Goal: Obtain resource: Obtain resource

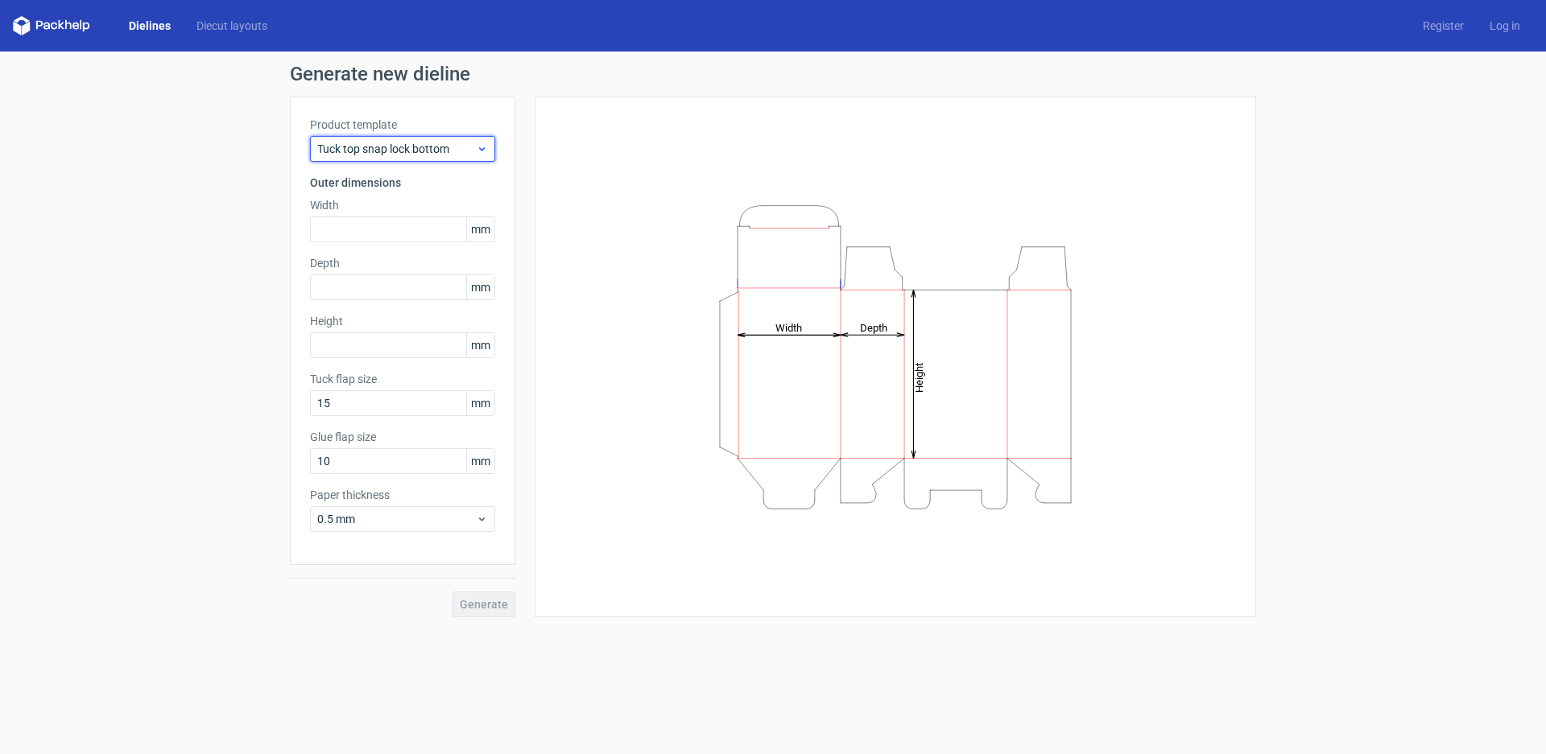
click at [469, 147] on span "Tuck top snap lock bottom" at bounding box center [396, 149] width 159 height 16
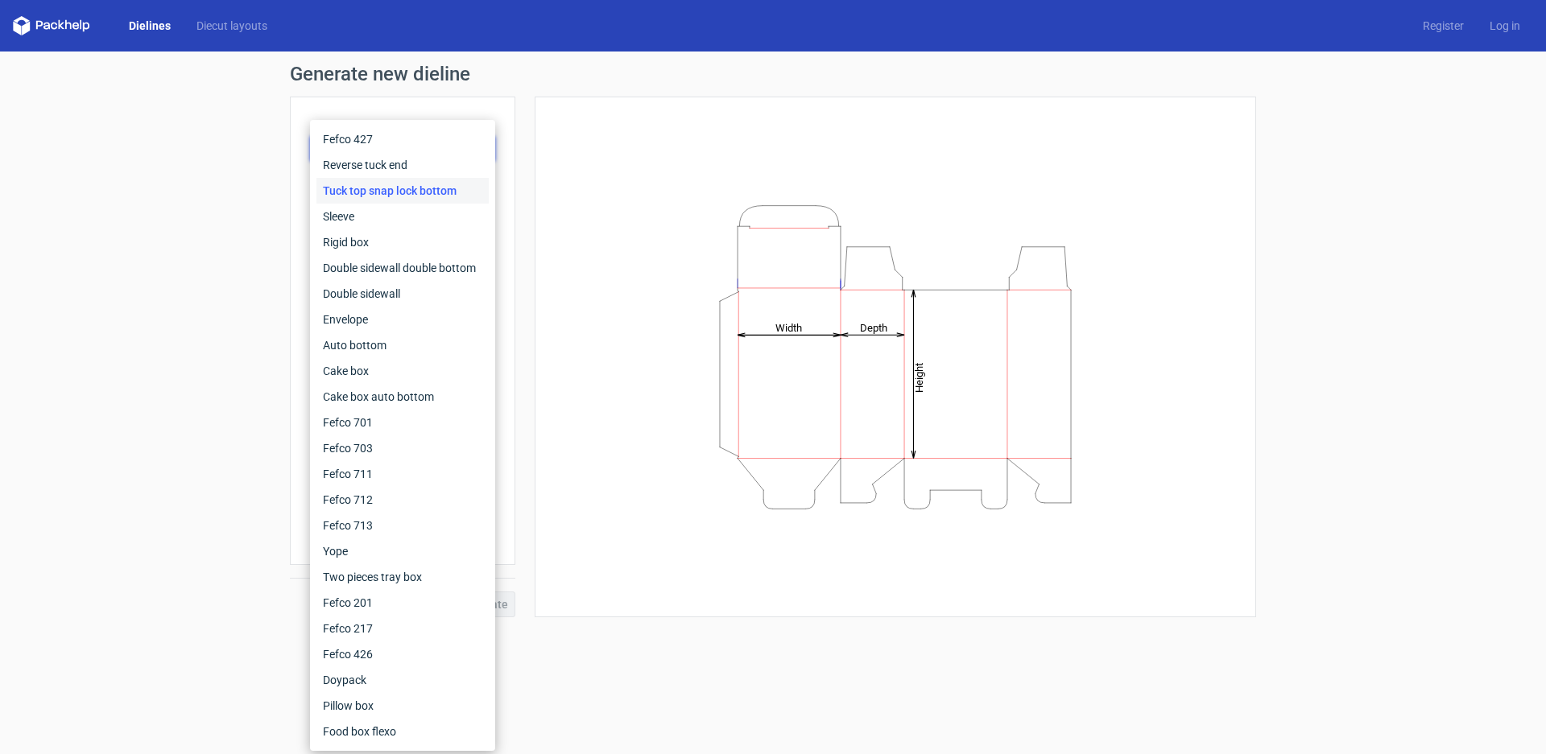
click at [526, 134] on div "Height Depth Width" at bounding box center [885, 357] width 741 height 521
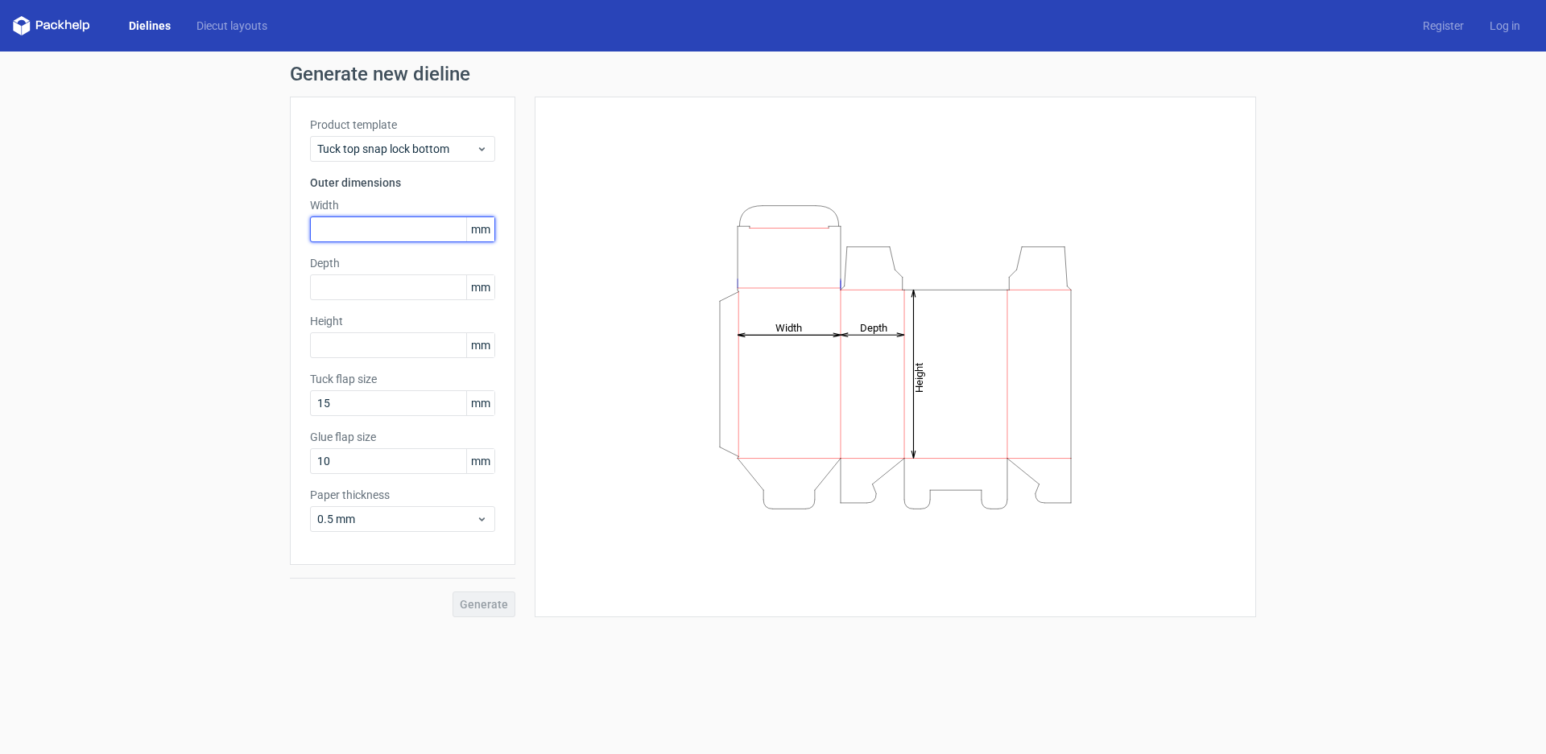
click at [390, 224] on input "text" at bounding box center [402, 230] width 185 height 26
type input "1"
type input "90"
click at [392, 291] on input "text" at bounding box center [402, 288] width 185 height 26
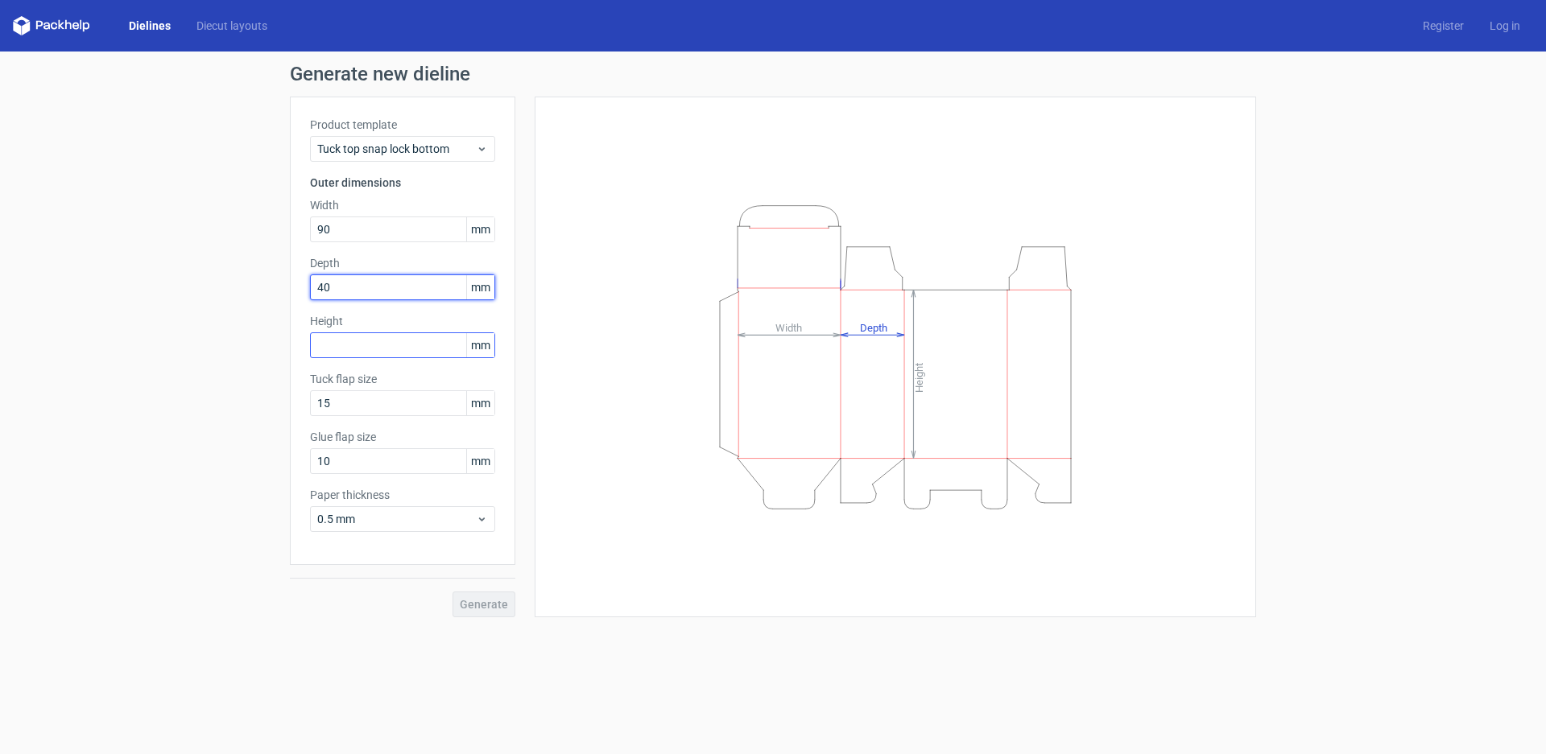
type input "40"
click at [401, 349] on input "text" at bounding box center [402, 346] width 185 height 26
type input "190"
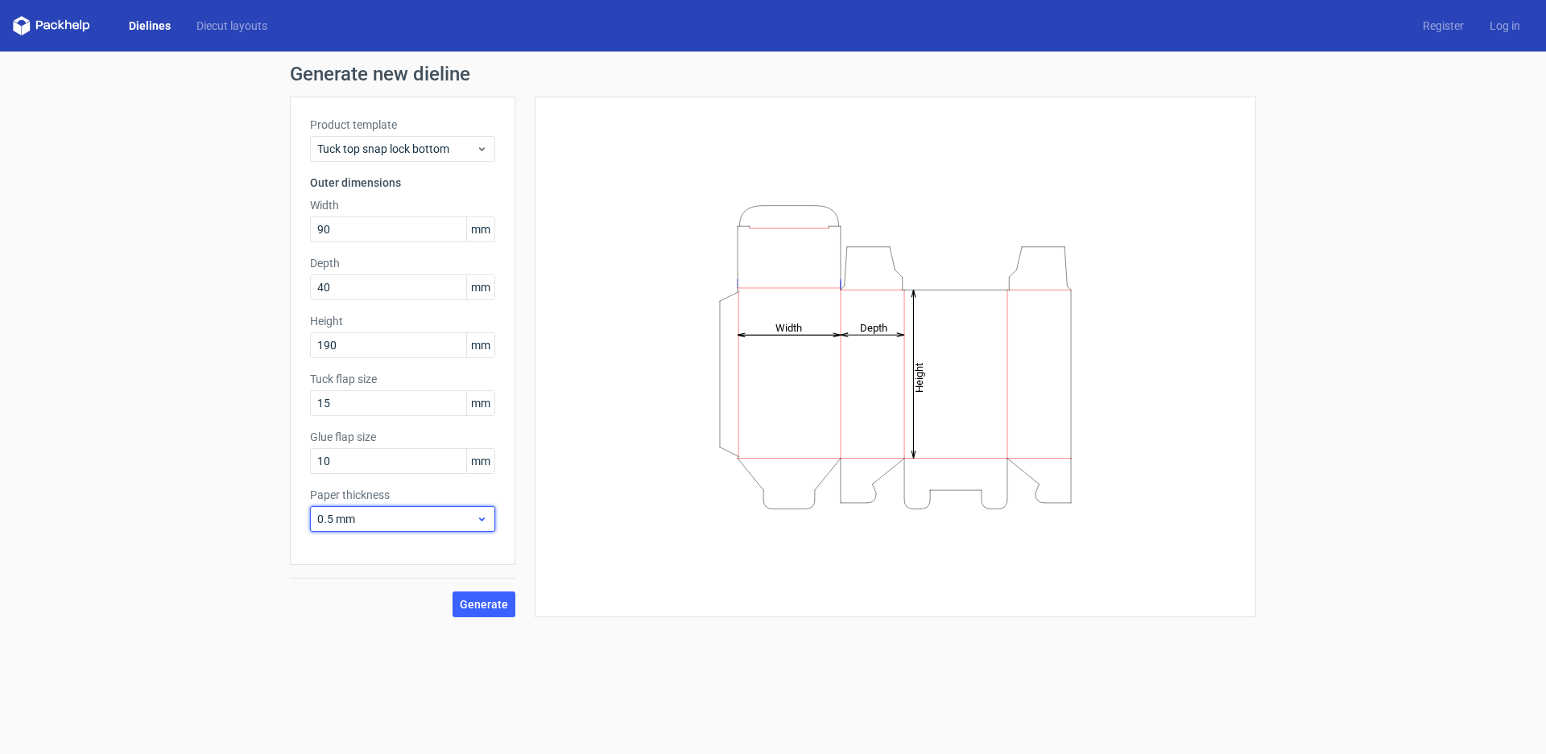
click at [480, 523] on icon at bounding box center [482, 519] width 12 height 13
click at [526, 531] on div "Height Depth Width" at bounding box center [885, 357] width 741 height 521
click at [443, 464] on input "10" at bounding box center [402, 461] width 185 height 26
click at [481, 601] on span "Generate" at bounding box center [484, 604] width 48 height 11
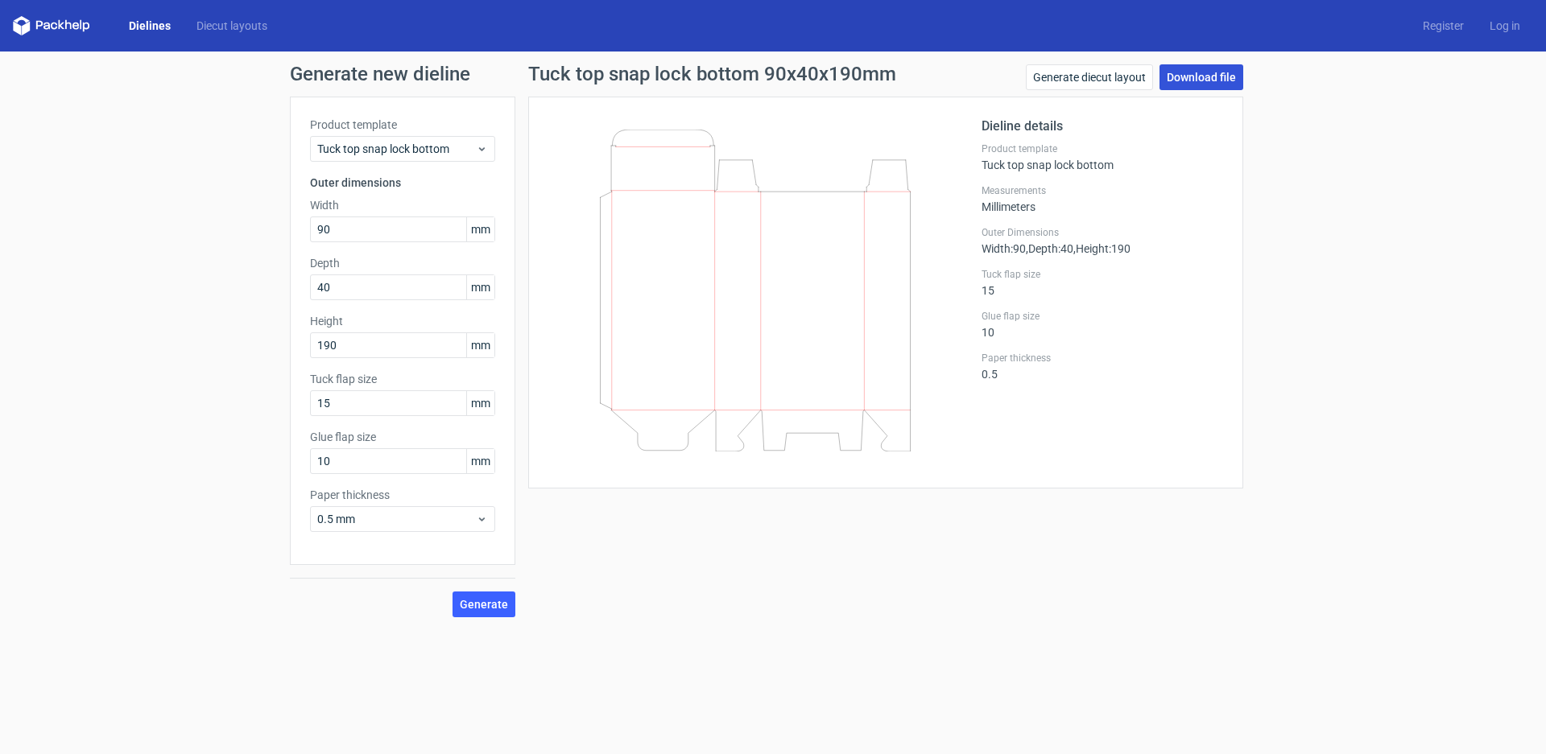
click at [1215, 77] on link "Download file" at bounding box center [1201, 77] width 84 height 26
click at [1120, 81] on link "Generate diecut layout" at bounding box center [1089, 77] width 127 height 26
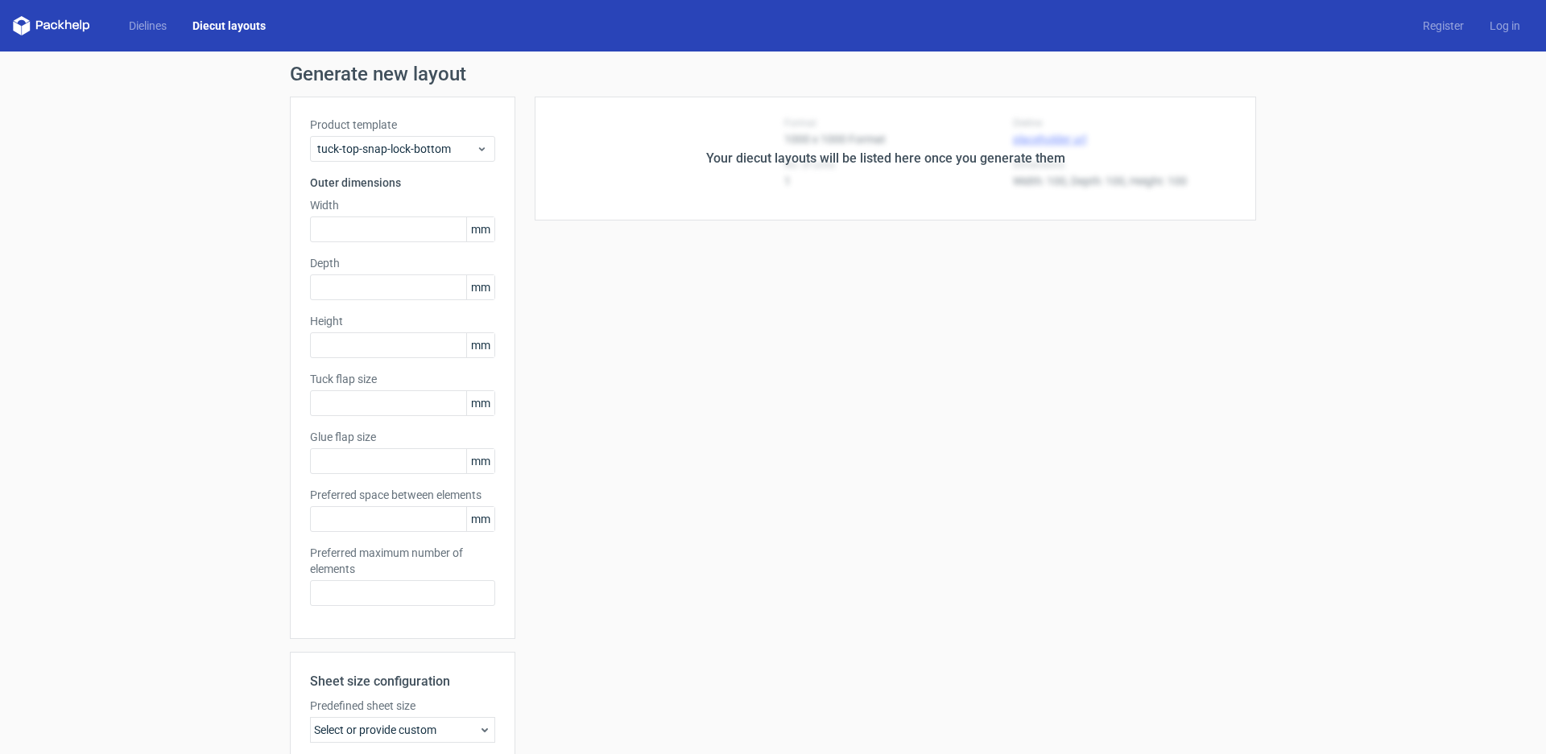
type input "90"
type input "40"
type input "190"
type input "15"
type input "10"
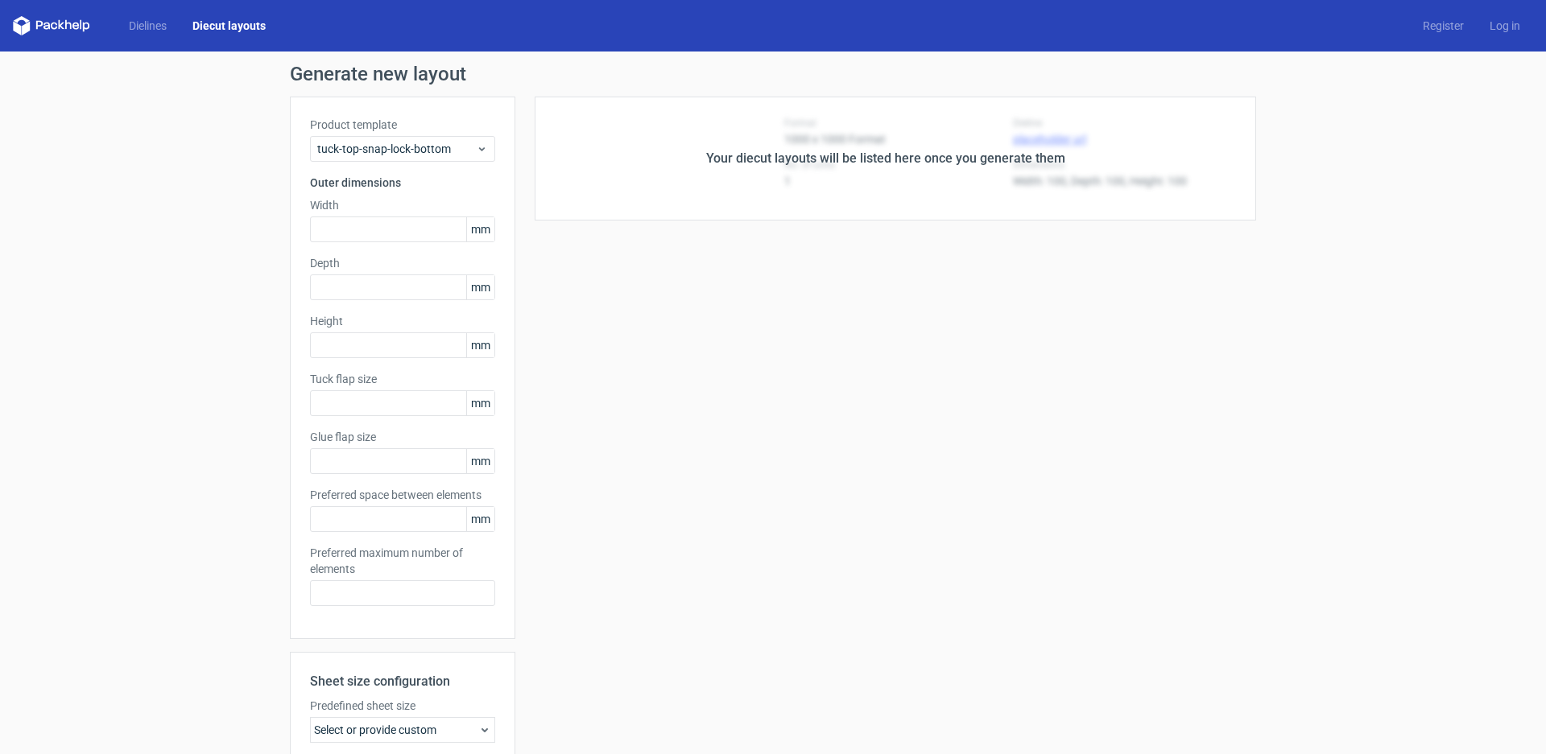
type input "5"
type input "48"
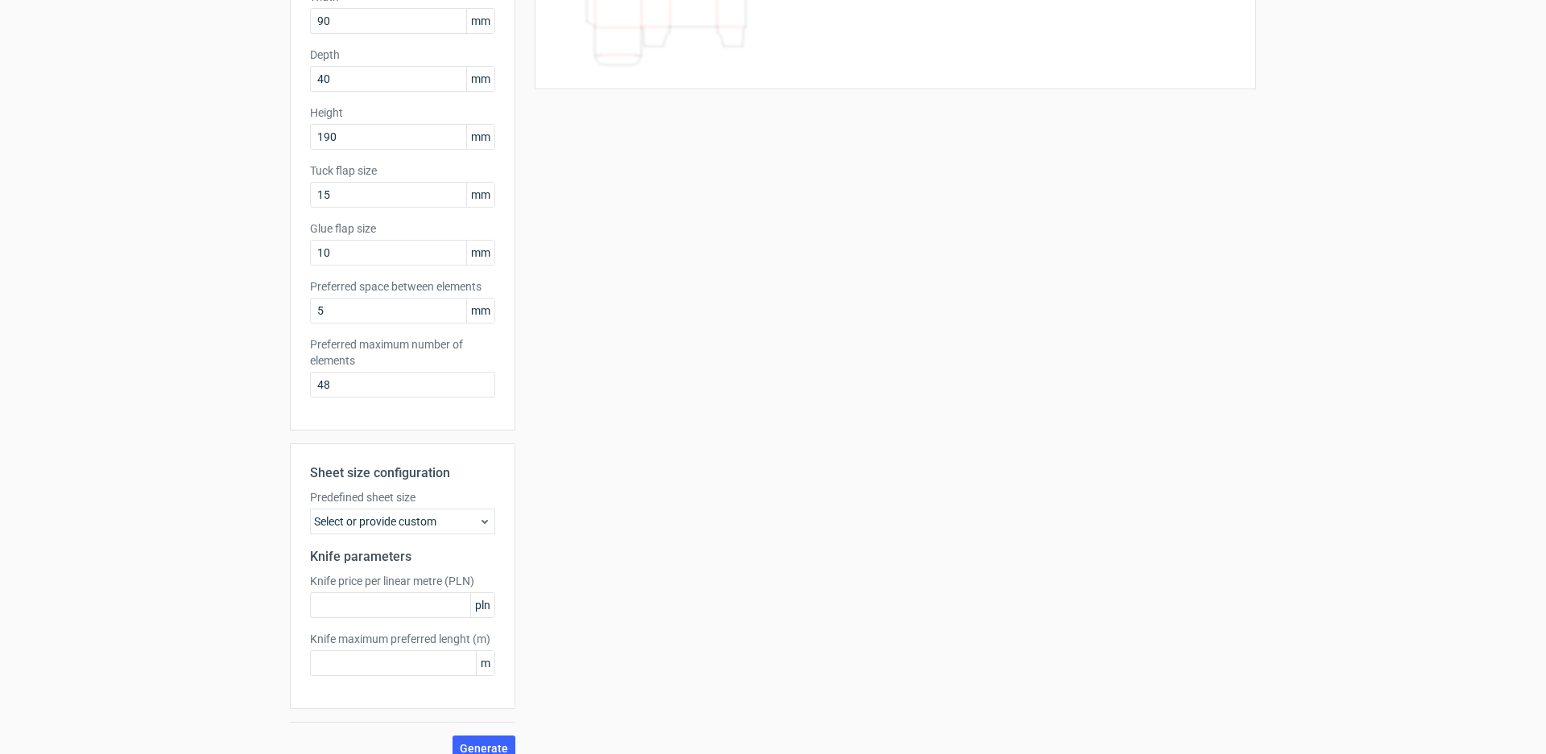
scroll to position [229, 0]
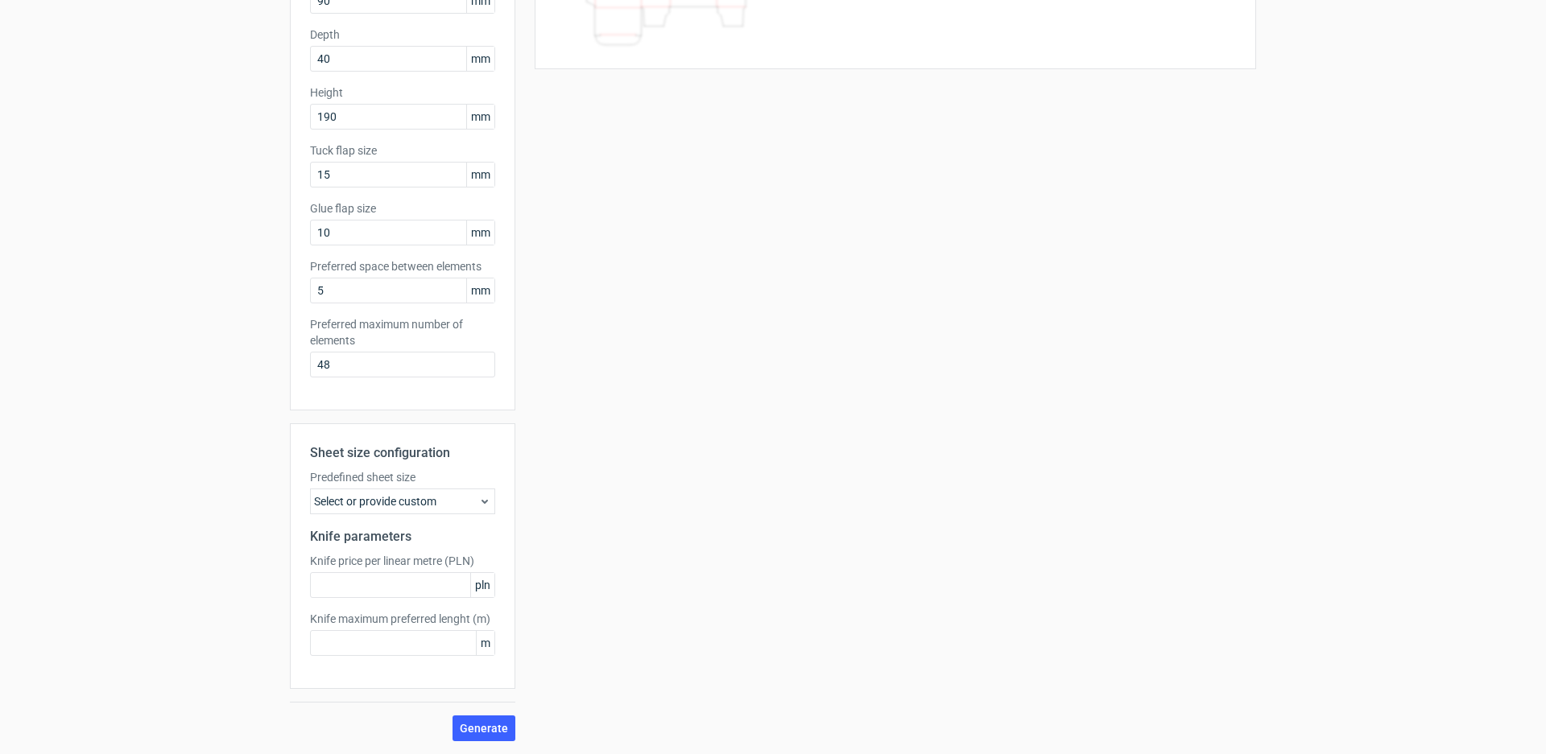
click at [484, 507] on icon at bounding box center [484, 501] width 13 height 13
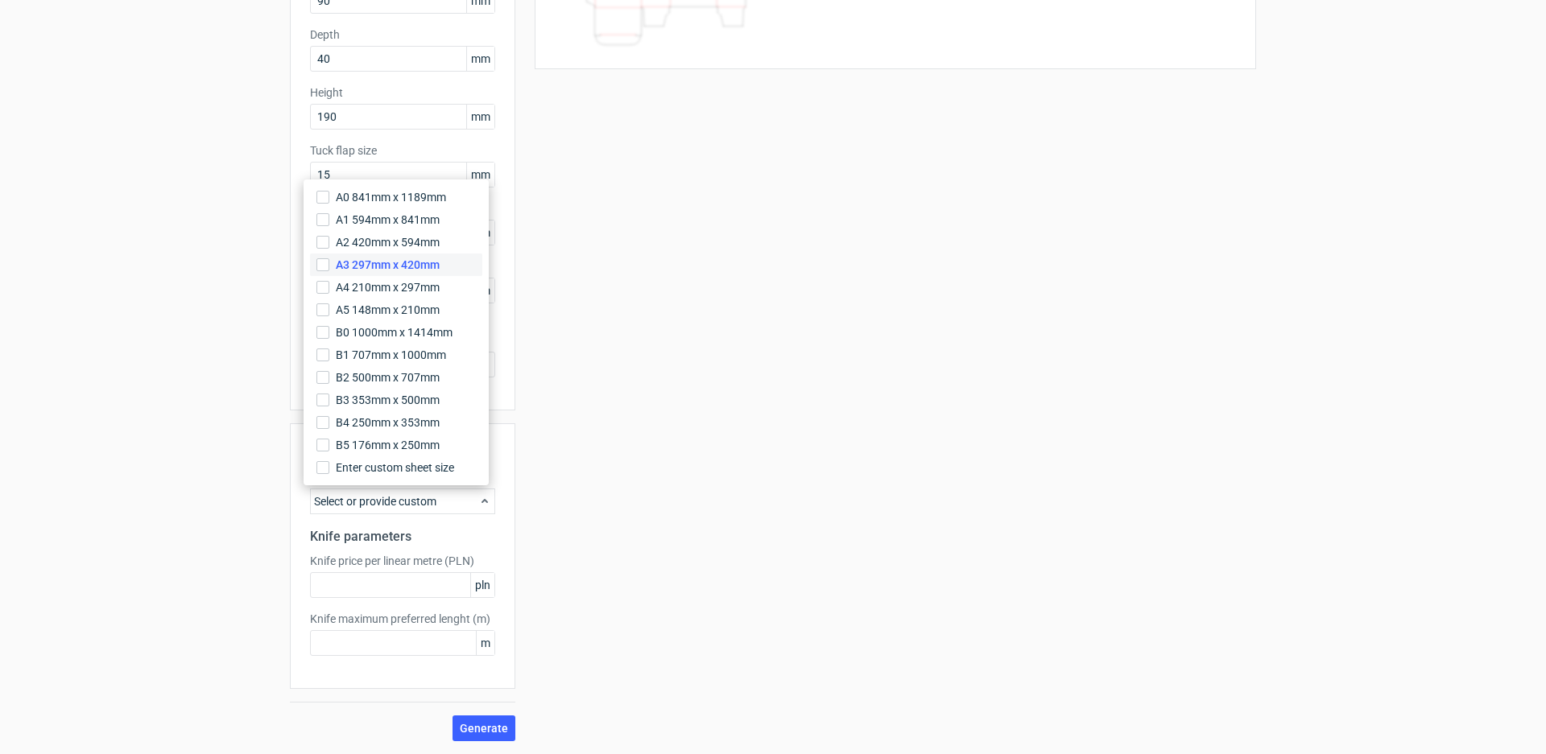
click at [451, 264] on label "A3 297mm x 420mm" at bounding box center [396, 265] width 172 height 23
click at [329, 264] on input "A3 297mm x 420mm" at bounding box center [322, 264] width 13 height 13
click at [457, 547] on div "Sheet size configuration Predefined sheet size A3_297mm_x_420mm Knife parameter…" at bounding box center [402, 556] width 225 height 266
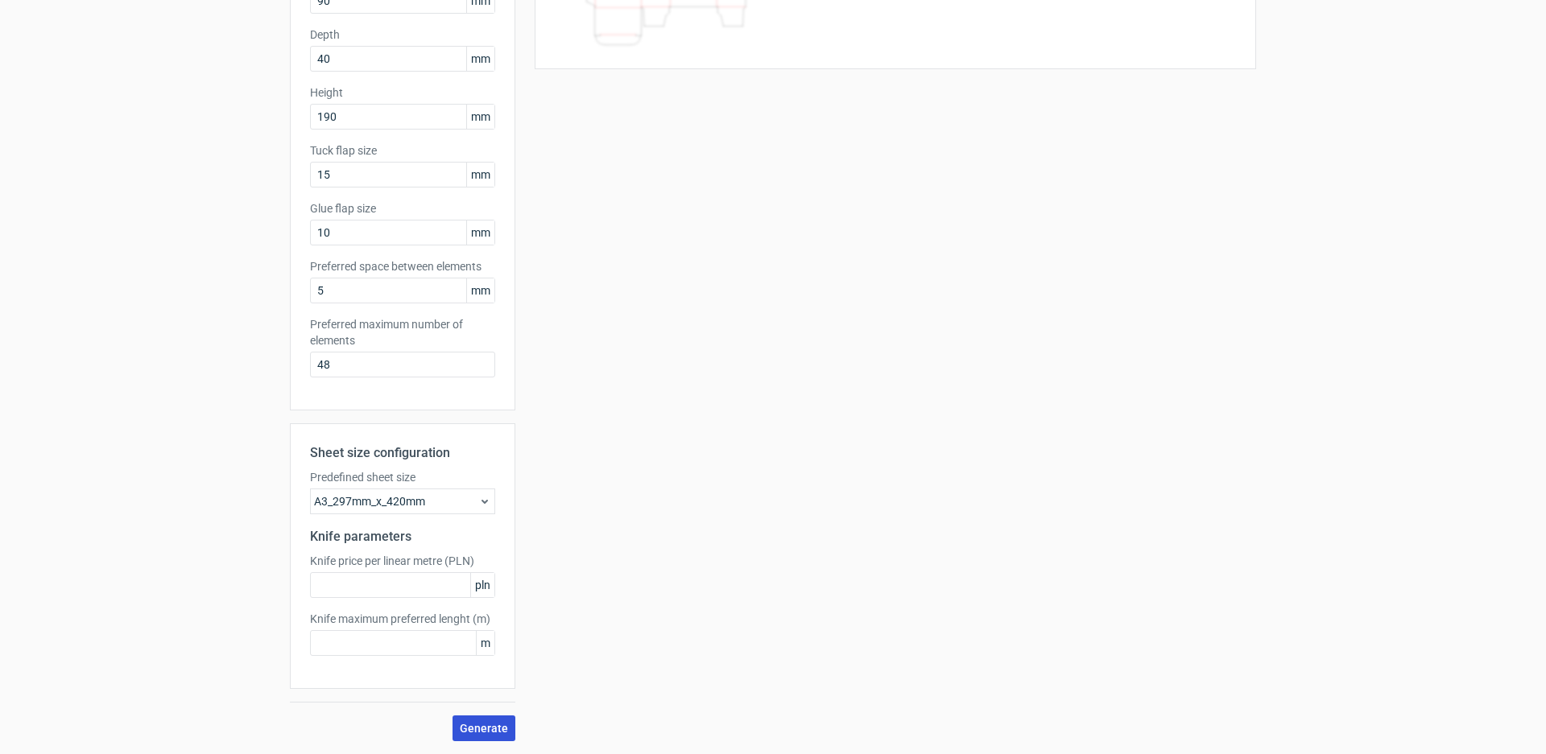
click at [473, 727] on span "Generate" at bounding box center [484, 728] width 48 height 11
click at [432, 585] on input "text" at bounding box center [402, 585] width 185 height 26
click at [477, 585] on span "pln" at bounding box center [482, 585] width 24 height 24
click at [426, 587] on input "text" at bounding box center [402, 585] width 185 height 26
type input "1"
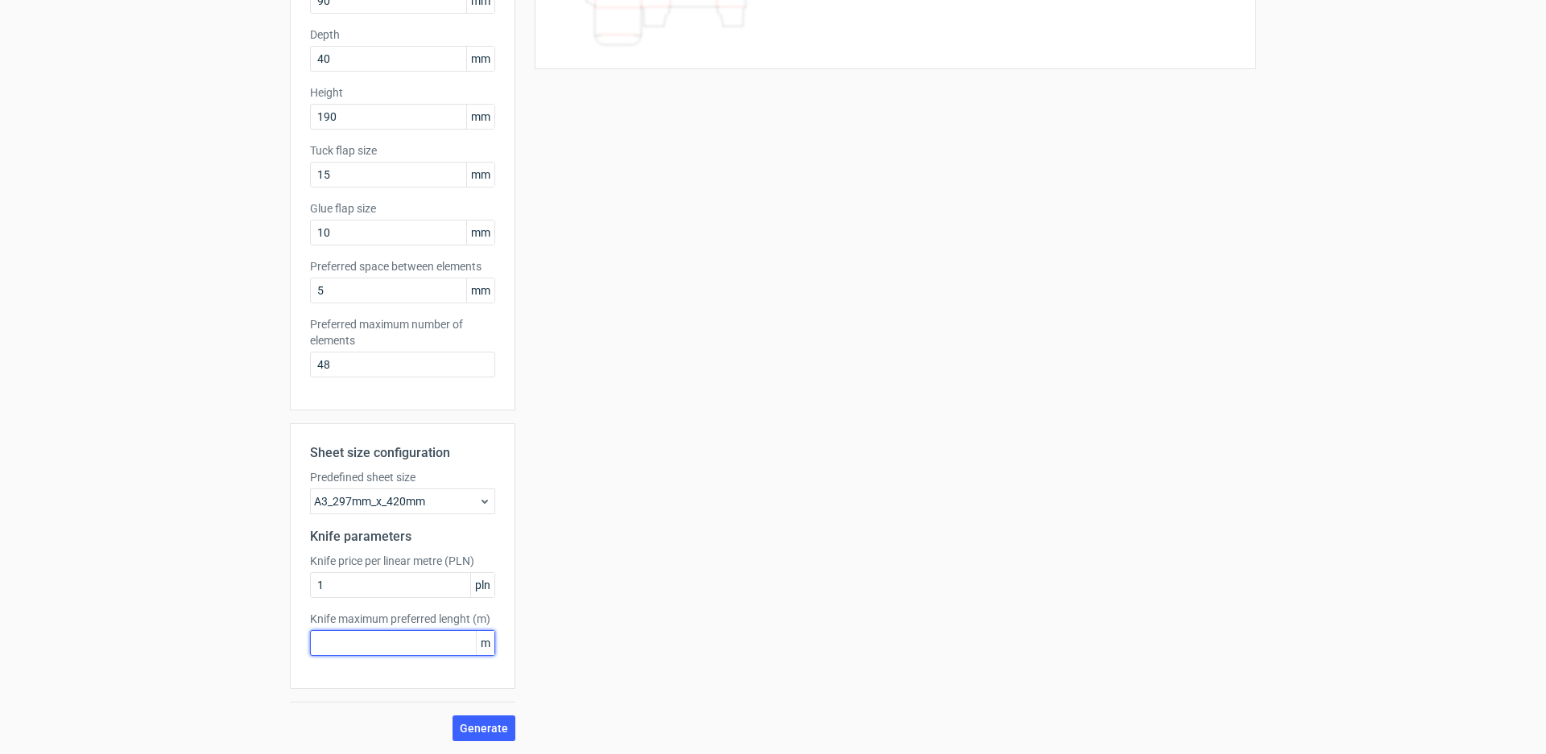
click at [372, 653] on input "text" at bounding box center [402, 643] width 185 height 26
click at [479, 733] on span "Generate" at bounding box center [484, 728] width 48 height 11
drag, startPoint x: 326, startPoint y: 636, endPoint x: 295, endPoint y: 632, distance: 30.9
click at [295, 632] on div "Sheet size configuration Predefined sheet size A3_297mm_x_420mm Knife parameter…" at bounding box center [402, 556] width 225 height 266
type input "0"
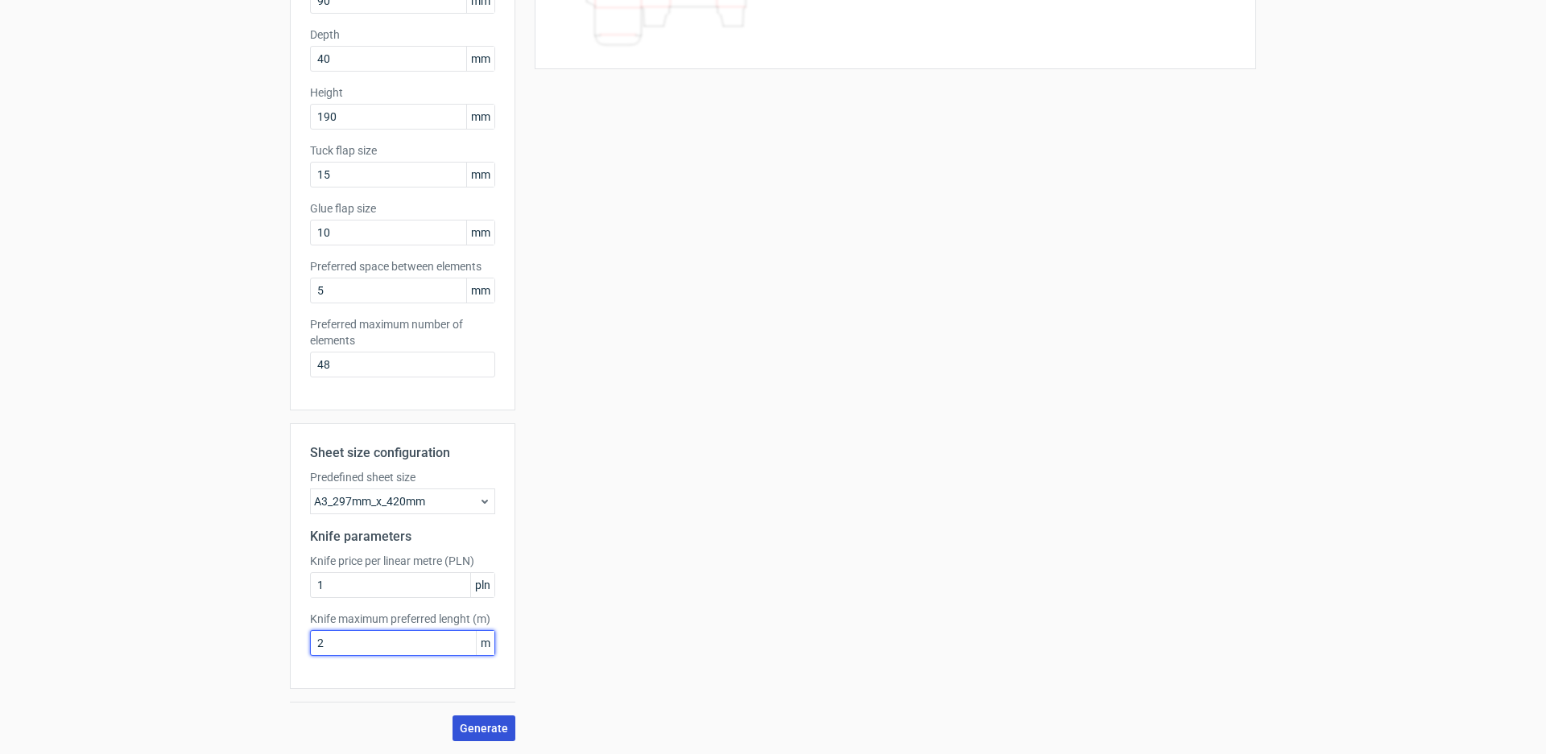
type input "2"
click at [473, 729] on span "Generate" at bounding box center [484, 728] width 48 height 11
drag, startPoint x: 371, startPoint y: 643, endPoint x: 287, endPoint y: 639, distance: 83.8
click at [290, 628] on div "Sheet size configuration Predefined sheet size A3_297mm_x_420mm Knife parameter…" at bounding box center [402, 556] width 225 height 266
click at [480, 640] on span "m" at bounding box center [485, 643] width 19 height 24
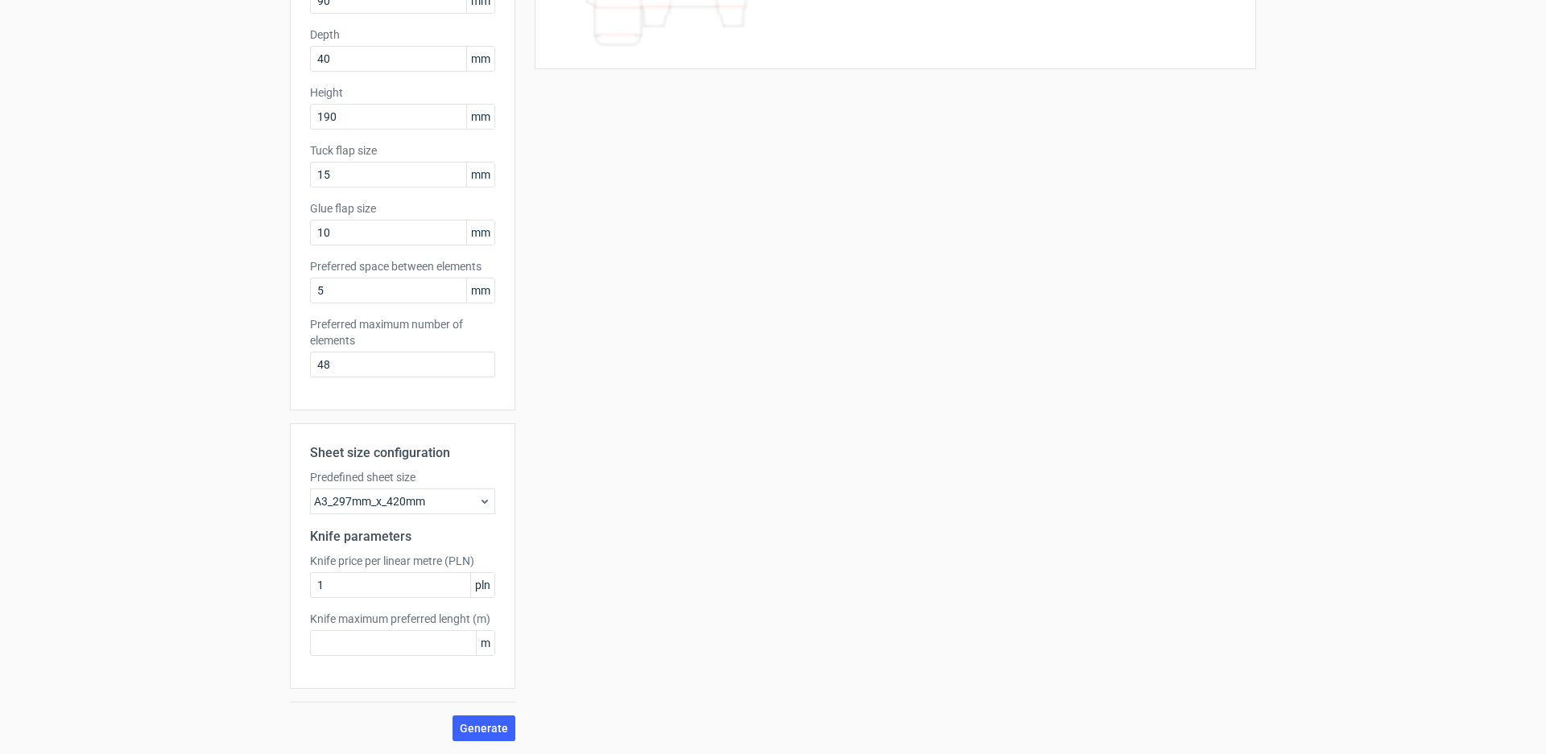
click at [481, 637] on span "m" at bounding box center [485, 643] width 19 height 24
click at [444, 629] on div "Knife maximum preferred lenght (m) m" at bounding box center [402, 633] width 185 height 45
drag, startPoint x: 309, startPoint y: 585, endPoint x: 333, endPoint y: 584, distance: 23.4
click at [328, 584] on input "1" at bounding box center [402, 585] width 185 height 26
click at [399, 506] on div "A3_297mm_x_420mm" at bounding box center [402, 502] width 185 height 26
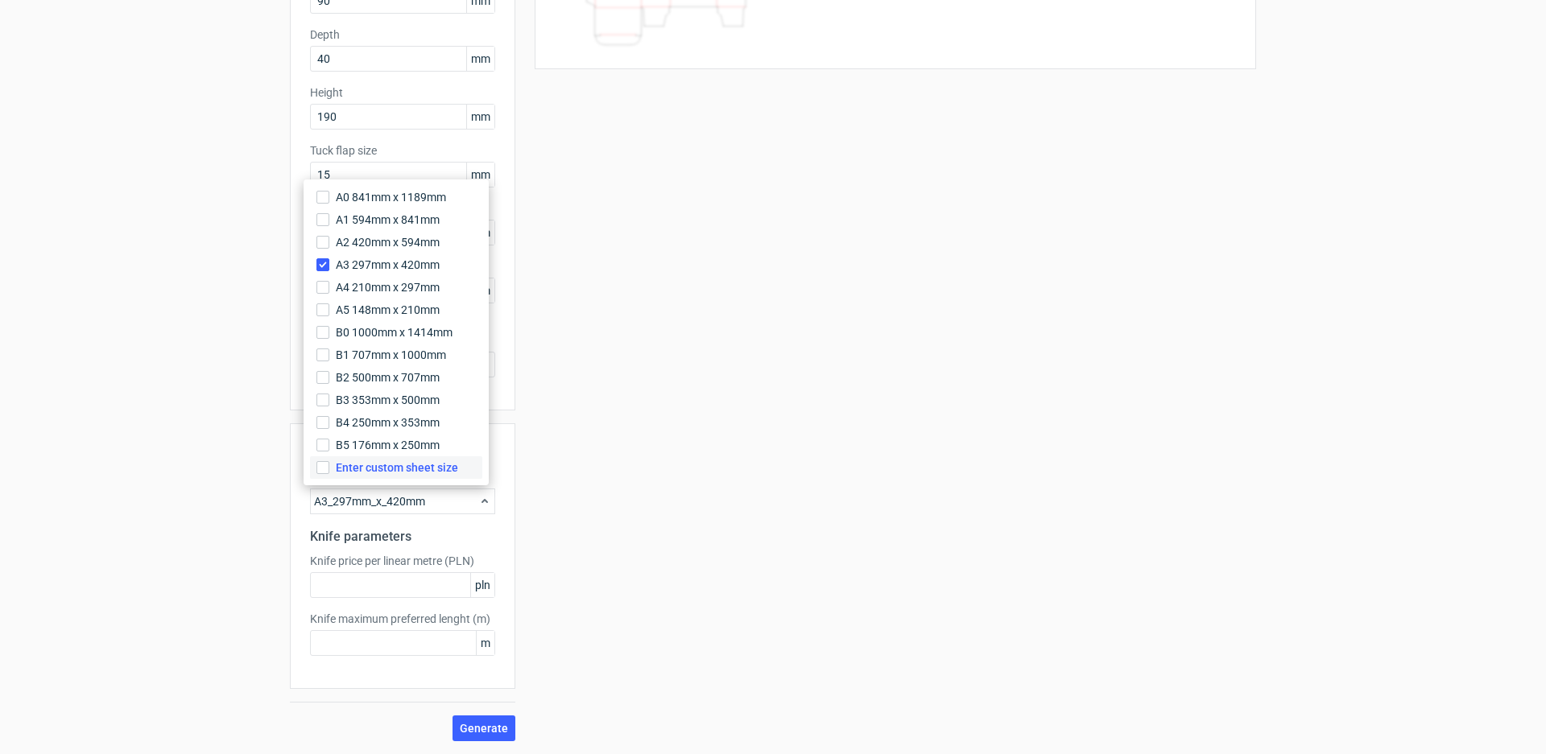
click at [400, 467] on span "Enter custom sheet size" at bounding box center [397, 468] width 122 height 16
click at [329, 467] on input "Enter custom sheet size" at bounding box center [322, 467] width 13 height 13
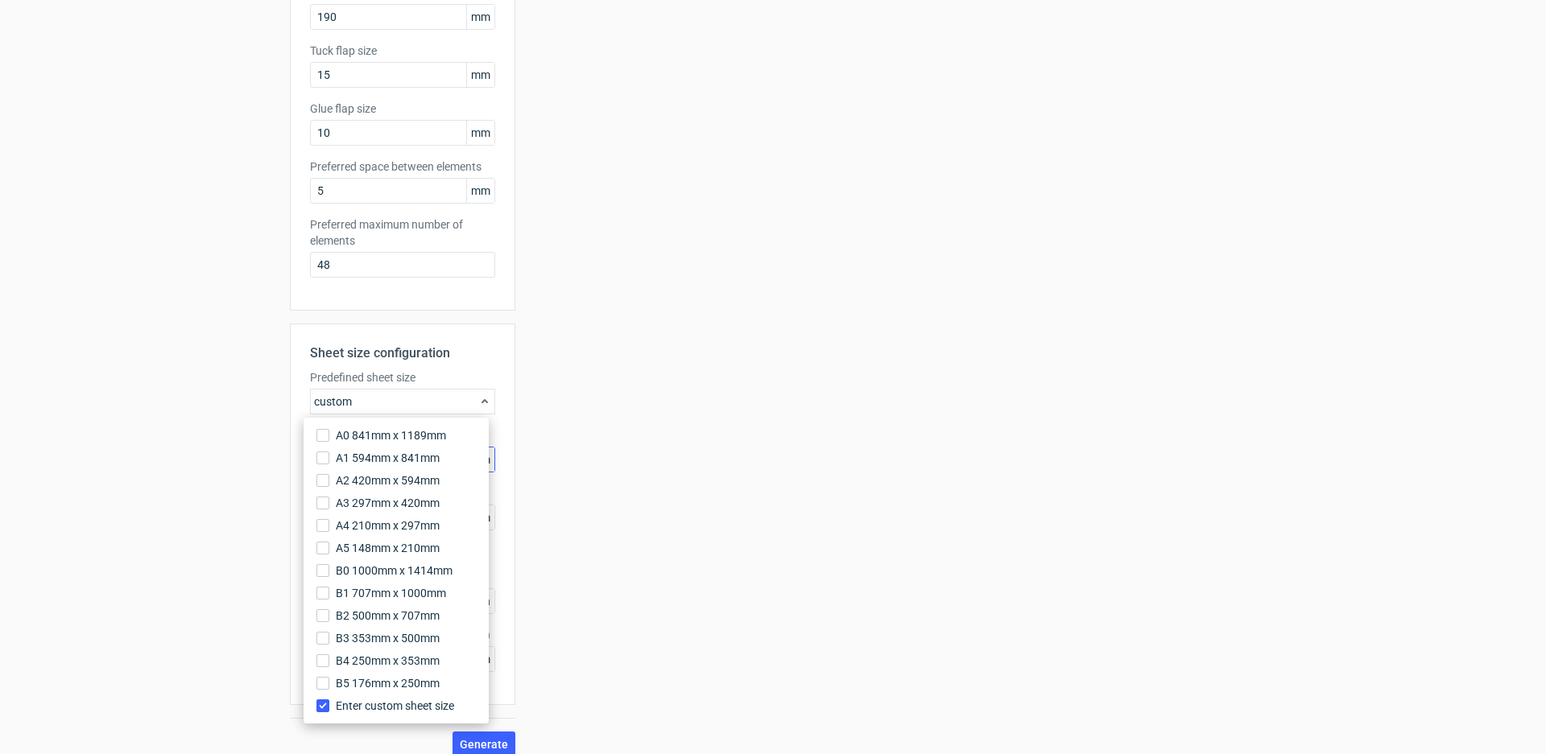
scroll to position [345, 0]
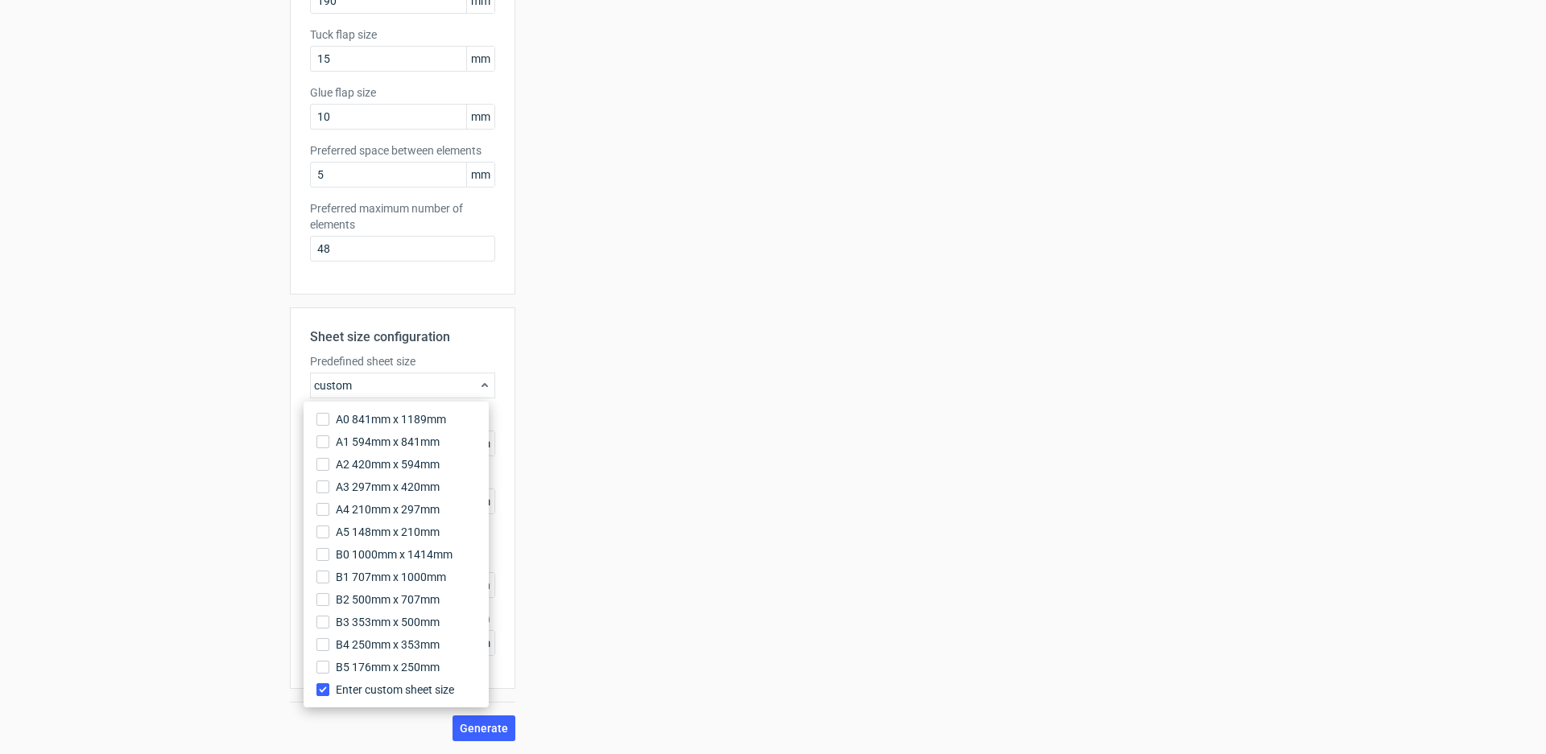
click at [605, 407] on div "Your diecut layouts will be listed here once you generate them Height Depth Wid…" at bounding box center [885, 246] width 741 height 989
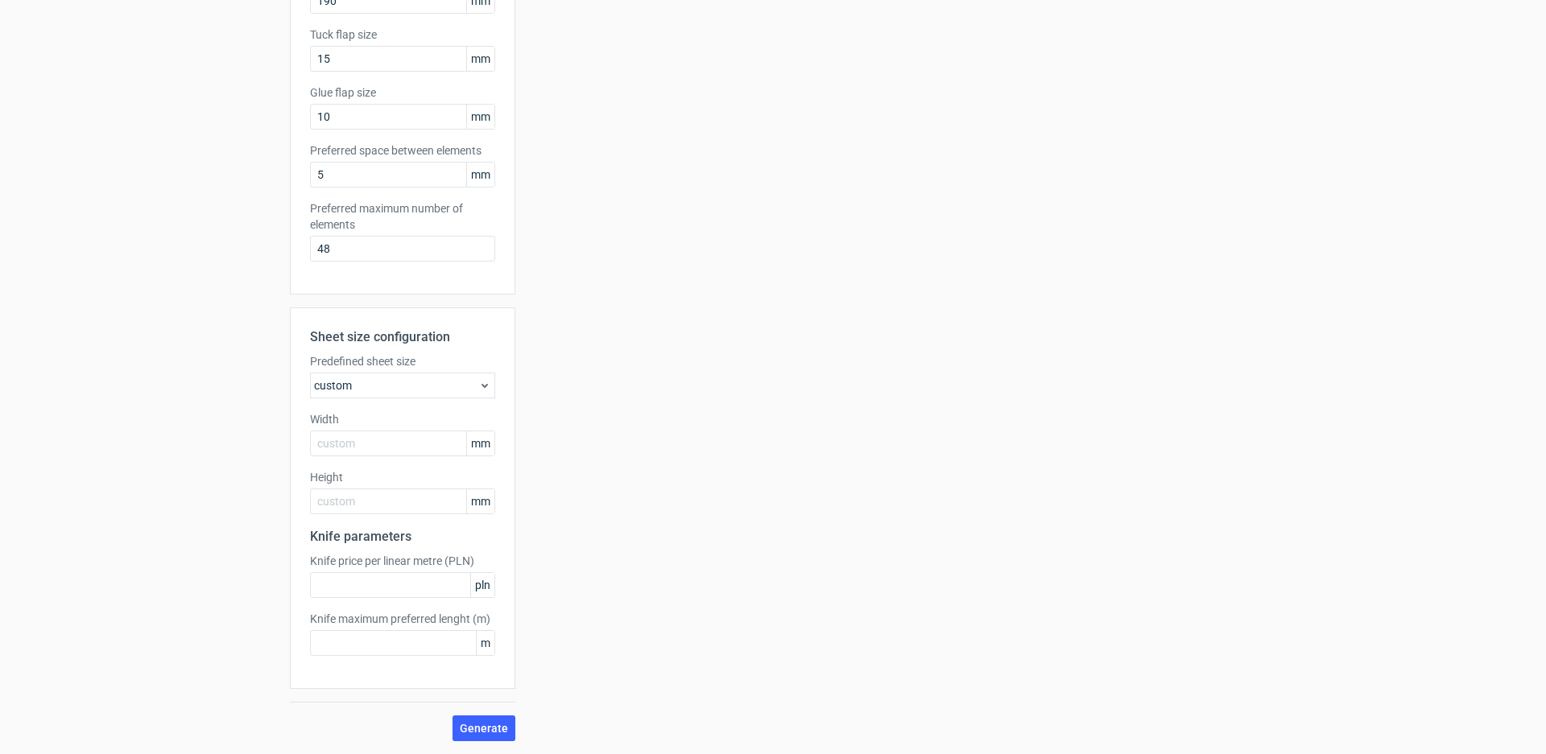
click at [444, 382] on div "custom" at bounding box center [402, 386] width 185 height 26
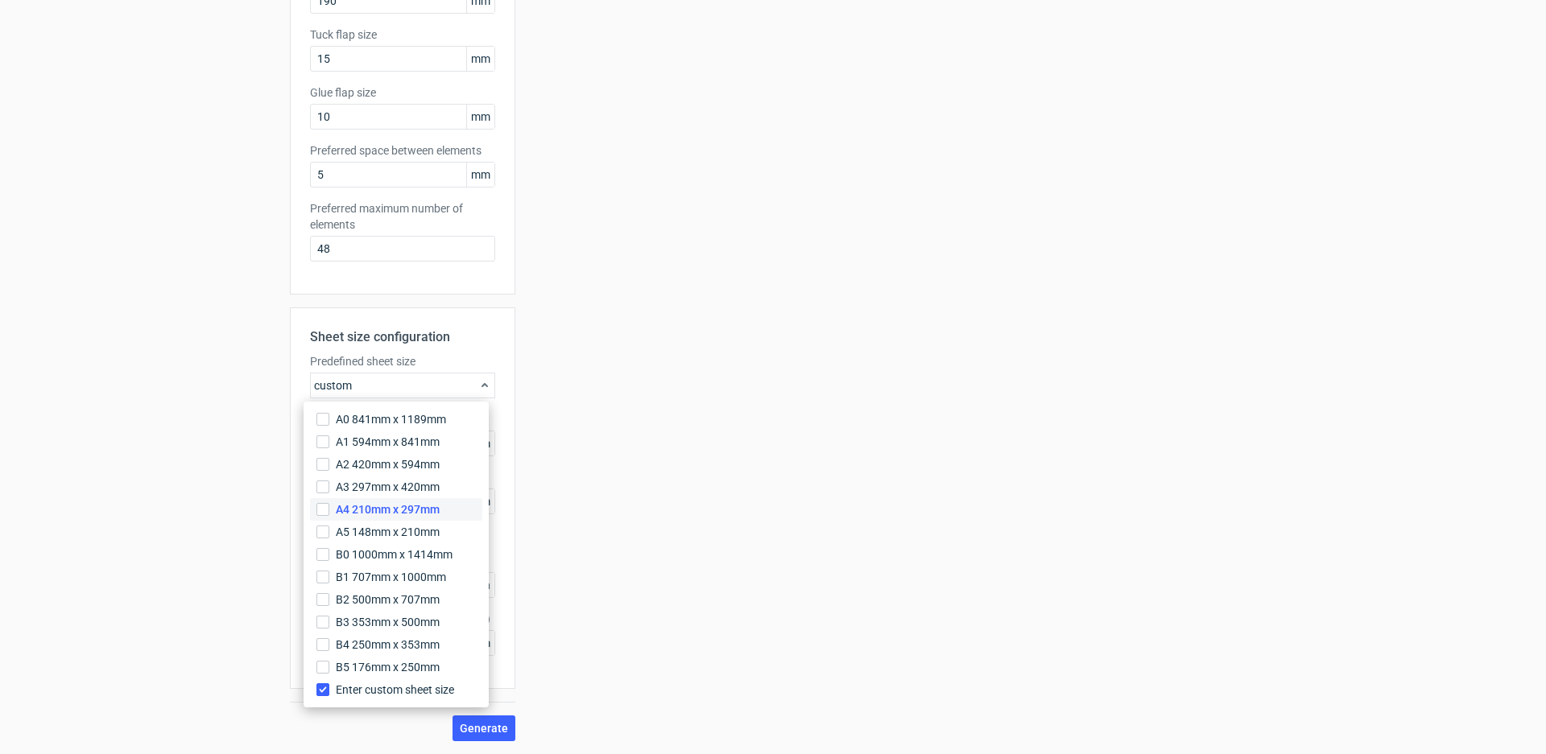
click at [428, 510] on span "A4 210mm x 297mm" at bounding box center [388, 510] width 104 height 16
click at [329, 510] on input "A4 210mm x 297mm" at bounding box center [322, 509] width 13 height 13
click at [428, 510] on span "A4 210mm x 297mm" at bounding box center [388, 510] width 104 height 16
click at [329, 510] on input "A4 210mm x 297mm" at bounding box center [322, 509] width 13 height 13
click at [385, 667] on span "B5 176mm x 250mm" at bounding box center [388, 667] width 104 height 16
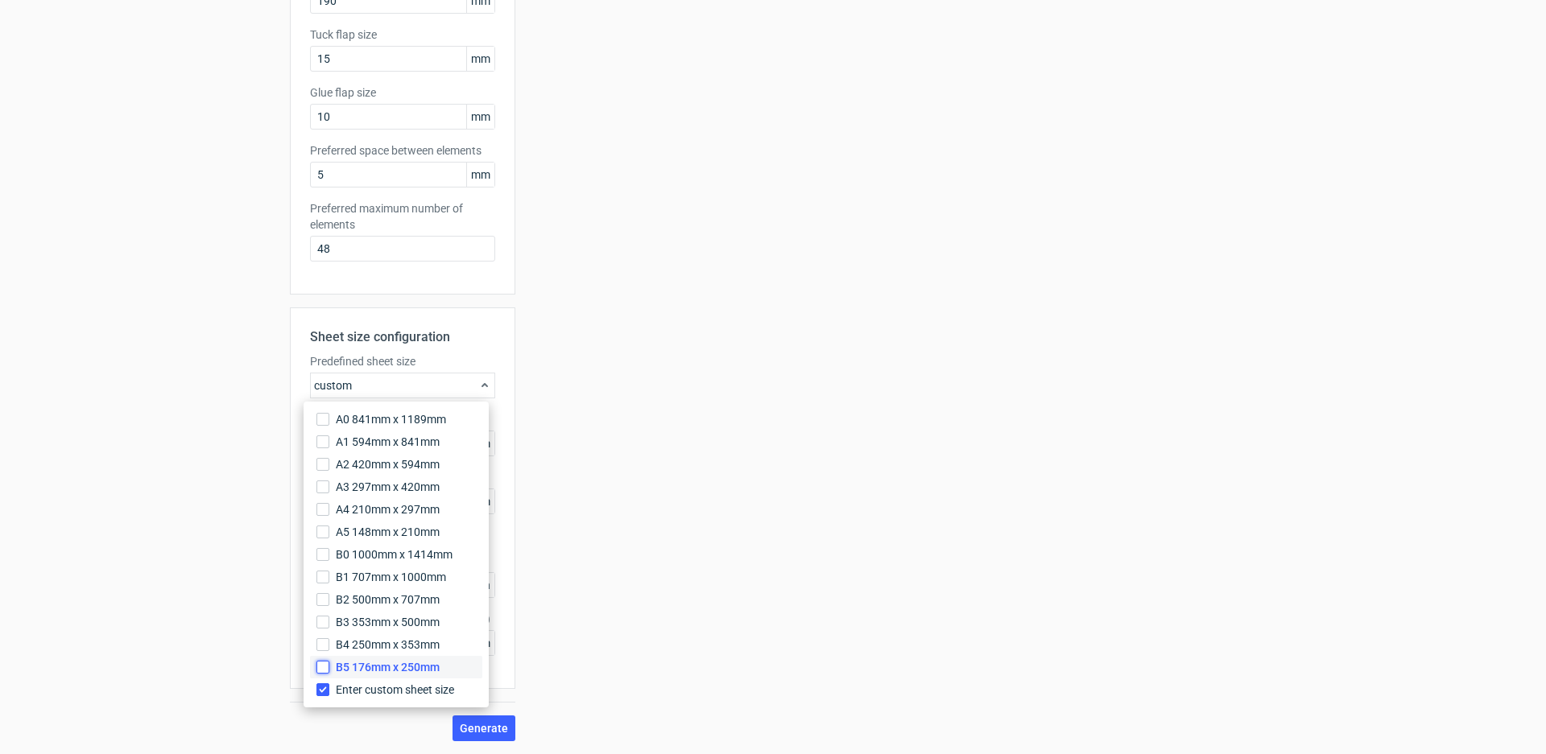
click at [329, 667] on input "B5 176mm x 250mm" at bounding box center [322, 667] width 13 height 13
click at [385, 418] on span "A0 841mm x 1189mm" at bounding box center [391, 419] width 110 height 16
click at [329, 418] on input "A0 841mm x 1189mm" at bounding box center [322, 419] width 13 height 13
click at [317, 692] on input "Enter custom sheet size" at bounding box center [322, 690] width 13 height 13
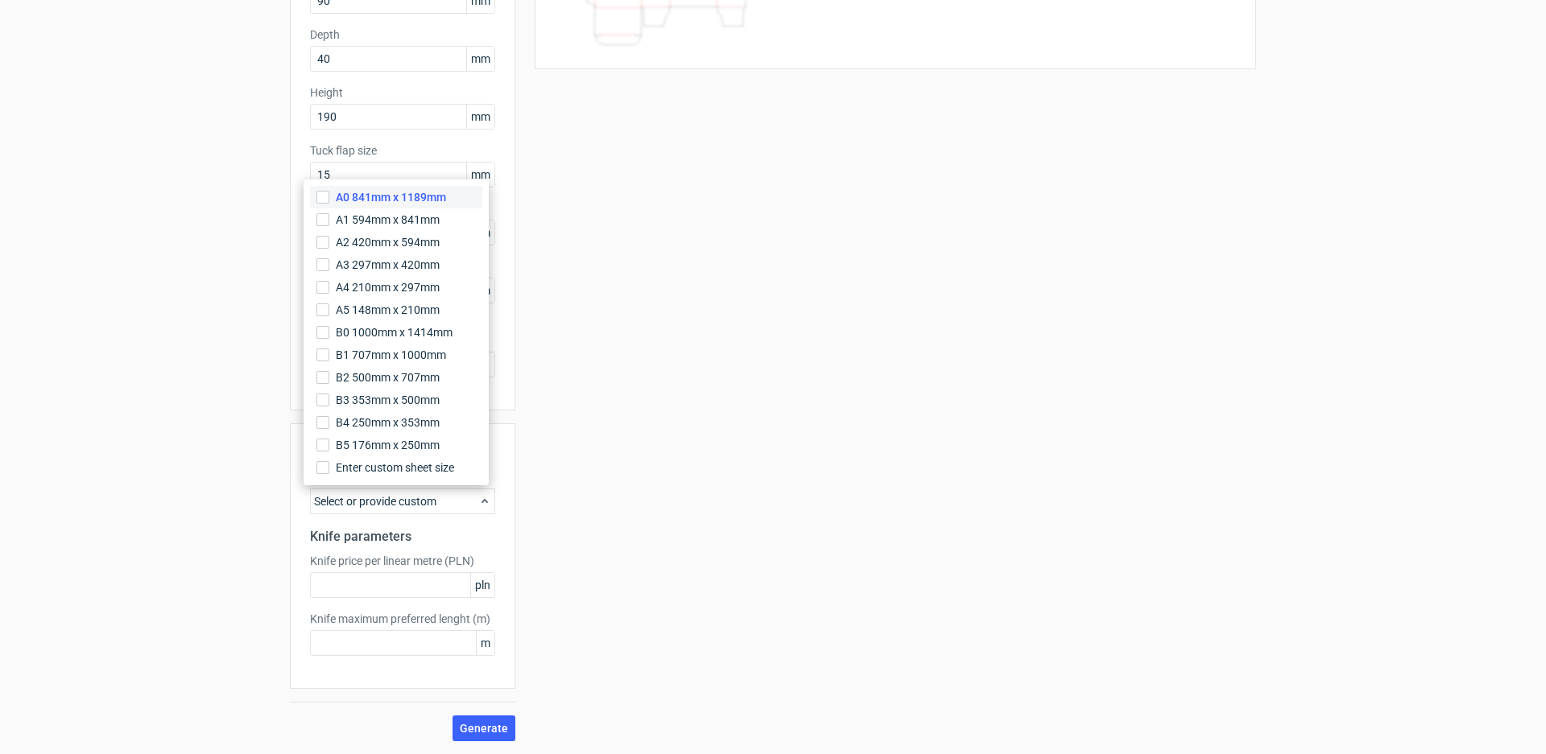
click at [355, 200] on span "A0 841mm x 1189mm" at bounding box center [391, 197] width 110 height 16
click at [329, 200] on input "A0 841mm x 1189mm" at bounding box center [322, 197] width 13 height 13
click at [456, 691] on div "Sheet size configuration Predefined sheet size A0_841mm_x_1189mm Knife paramete…" at bounding box center [402, 582] width 225 height 318
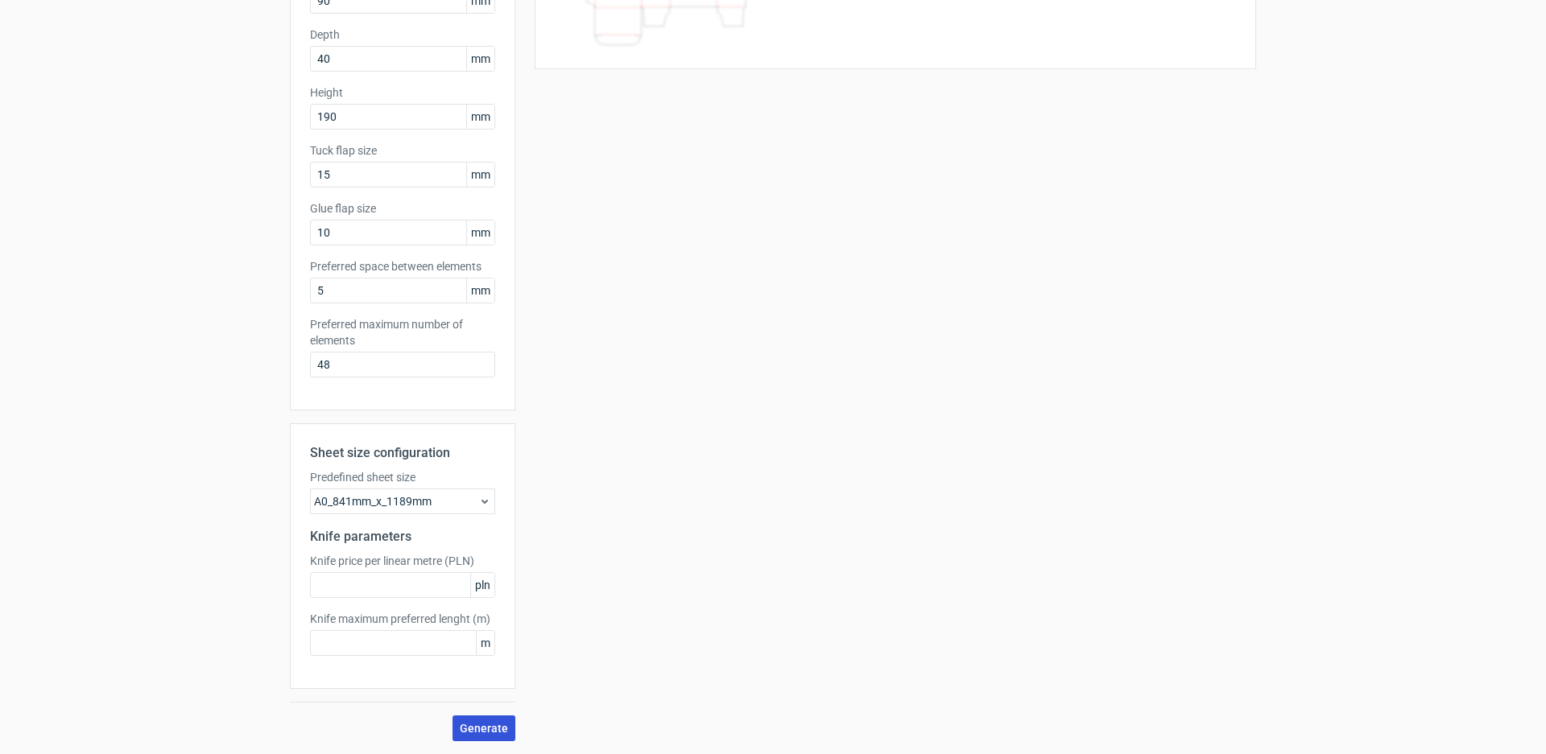
click at [480, 737] on button "Generate" at bounding box center [483, 729] width 63 height 26
click at [428, 580] on input "text" at bounding box center [402, 585] width 185 height 26
click at [470, 592] on span "pln" at bounding box center [482, 585] width 24 height 24
